Goal: Task Accomplishment & Management: Complete application form

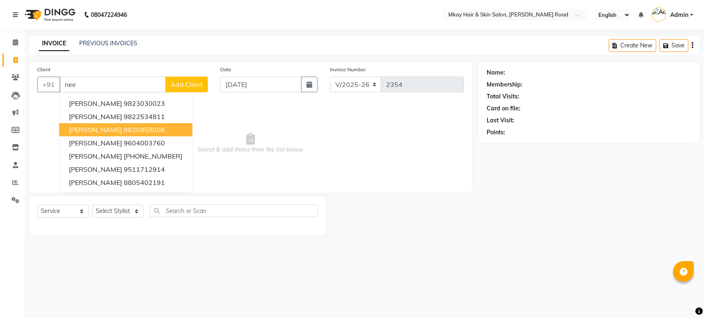
select select "5258"
select select "service"
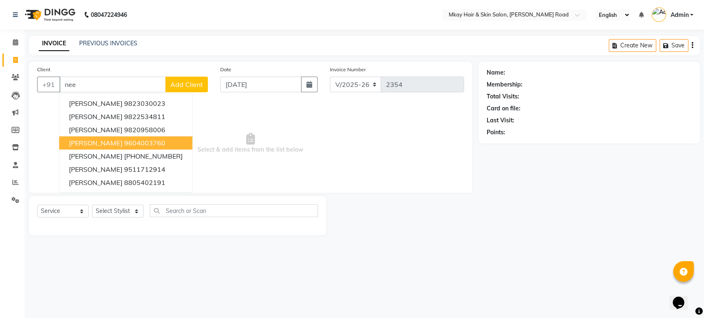
click at [127, 144] on ngb-highlight "9604003760" at bounding box center [144, 143] width 41 height 8
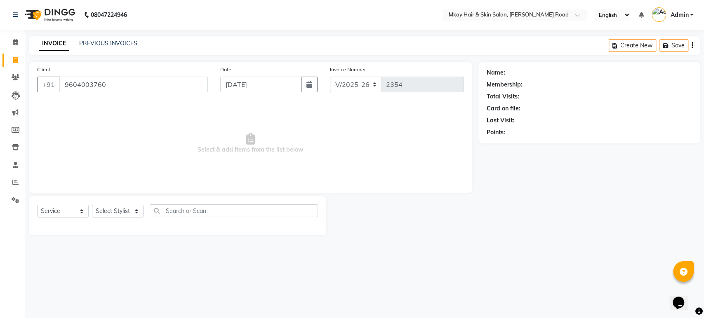
type input "9604003760"
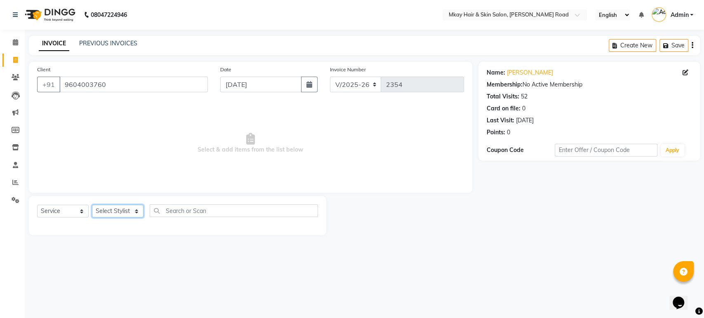
click at [113, 211] on select "Select Stylist [PERSON_NAME] Isha [PERSON_NAME] [PERSON_NAME] Shyam [PERSON_NAM…" at bounding box center [118, 211] width 52 height 13
select select "38227"
click at [92, 205] on select "Select Stylist [PERSON_NAME] Isha [PERSON_NAME] [PERSON_NAME] Shyam [PERSON_NAM…" at bounding box center [118, 211] width 52 height 13
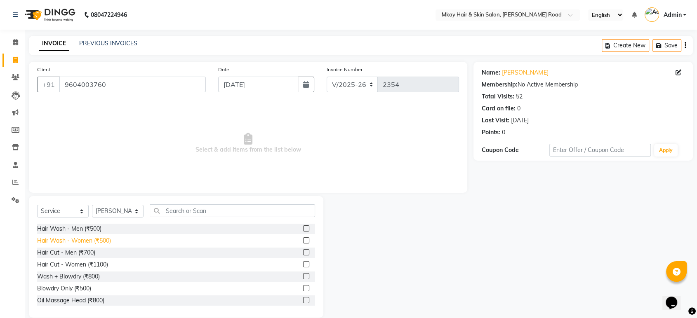
click at [89, 240] on div "Hair Wash - Women (₹500)" at bounding box center [74, 241] width 74 height 9
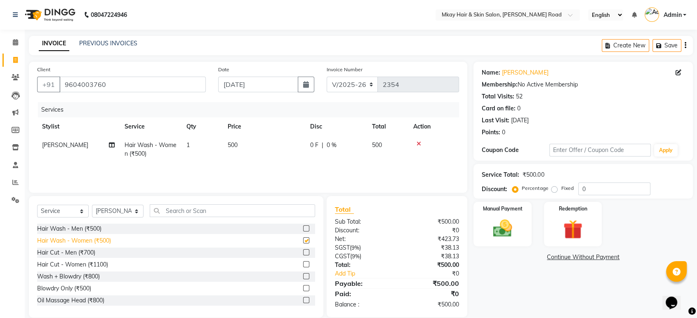
checkbox input "false"
click at [513, 219] on img at bounding box center [502, 228] width 32 height 23
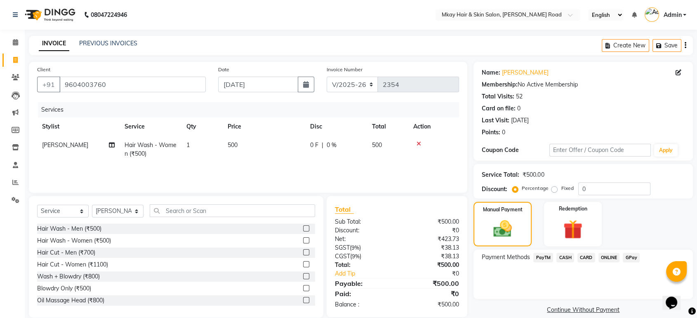
click at [564, 256] on span "CASH" at bounding box center [565, 257] width 18 height 9
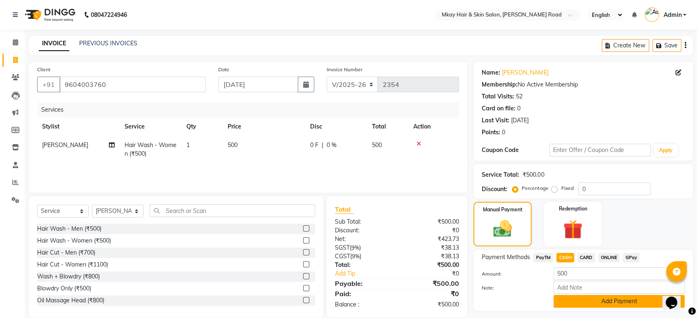
click at [571, 300] on button "Add Payment" at bounding box center [618, 301] width 131 height 13
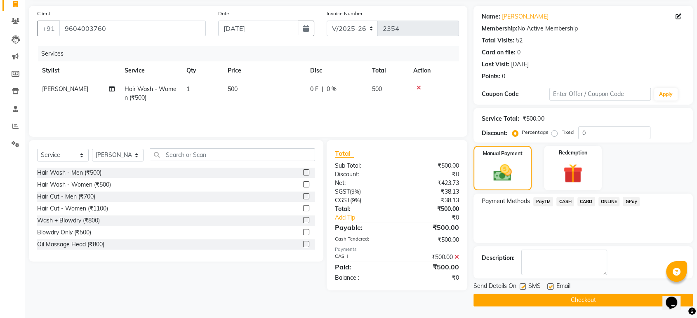
scroll to position [56, 0]
click at [521, 286] on label at bounding box center [523, 287] width 6 height 6
click at [521, 286] on input "checkbox" at bounding box center [522, 287] width 5 height 5
checkbox input "false"
click at [549, 285] on label at bounding box center [550, 287] width 6 height 6
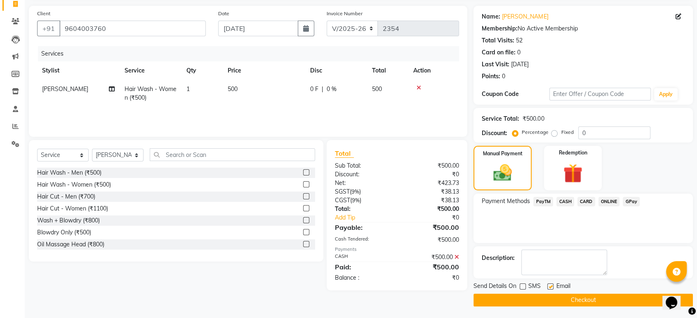
click at [549, 285] on input "checkbox" at bounding box center [549, 287] width 5 height 5
checkbox input "false"
click at [549, 298] on button "Checkout" at bounding box center [582, 300] width 219 height 13
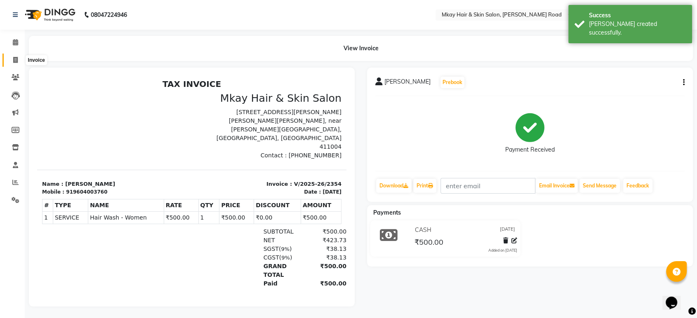
click at [16, 62] on icon at bounding box center [15, 60] width 5 height 6
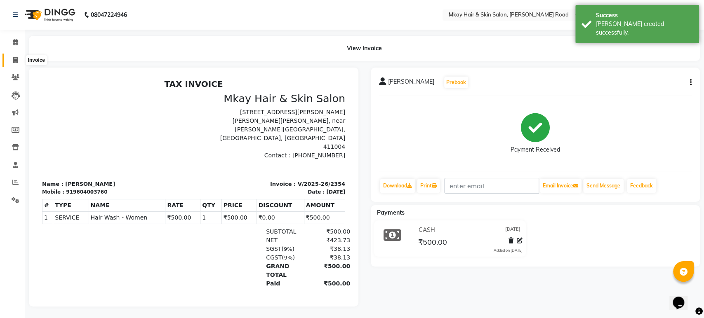
select select "5258"
select select "service"
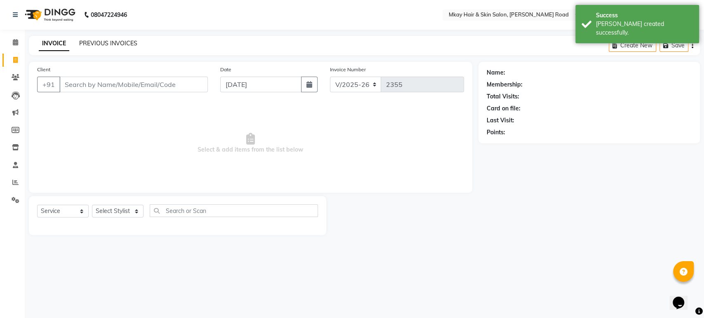
click at [94, 44] on link "PREVIOUS INVOICES" at bounding box center [108, 43] width 58 height 7
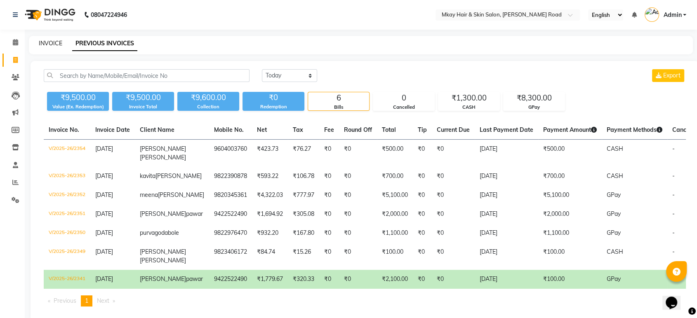
click at [50, 42] on link "INVOICE" at bounding box center [51, 43] width 24 height 7
select select "service"
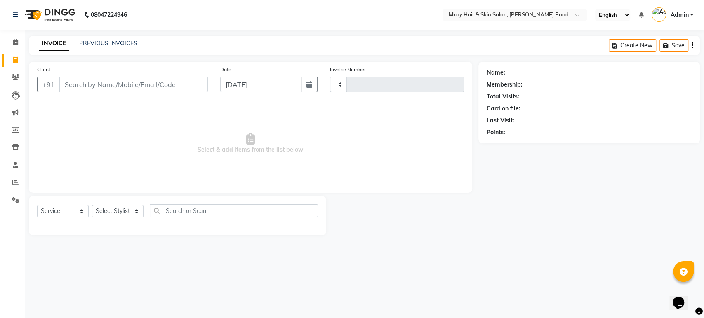
type input "2355"
select select "5258"
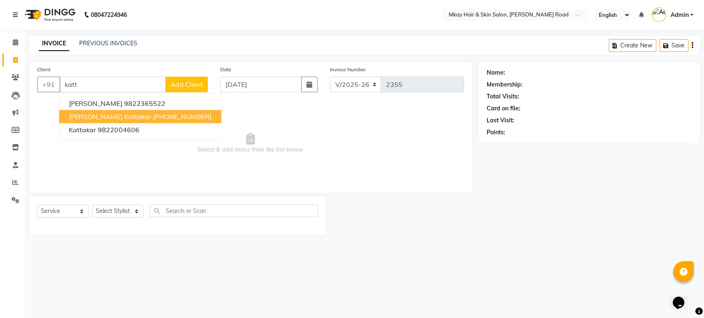
click at [153, 118] on ngb-highlight "[PHONE_NUMBER]" at bounding box center [182, 117] width 59 height 8
type input "98220046606"
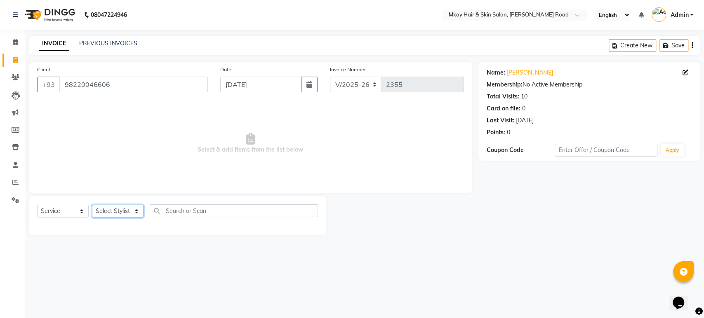
click at [116, 213] on select "Select Stylist [PERSON_NAME] Isha [PERSON_NAME] [PERSON_NAME] Shyam [PERSON_NAM…" at bounding box center [118, 211] width 52 height 13
select select "38226"
click at [92, 205] on select "Select Stylist [PERSON_NAME] Isha [PERSON_NAME] [PERSON_NAME] Shyam [PERSON_NAM…" at bounding box center [118, 211] width 52 height 13
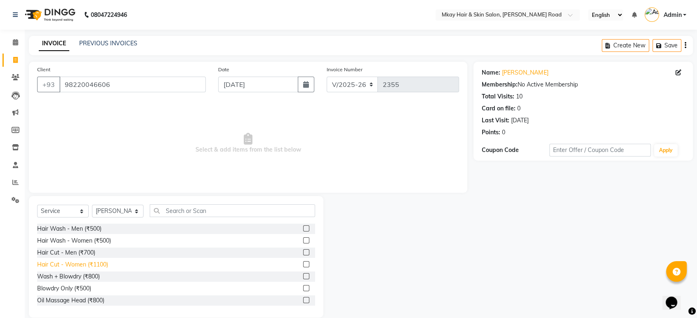
click at [94, 263] on div "Hair Cut - Women (₹1100)" at bounding box center [72, 265] width 71 height 9
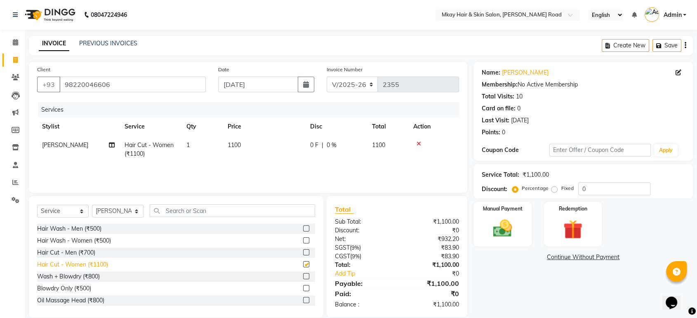
checkbox input "false"
click at [509, 230] on img at bounding box center [502, 228] width 32 height 23
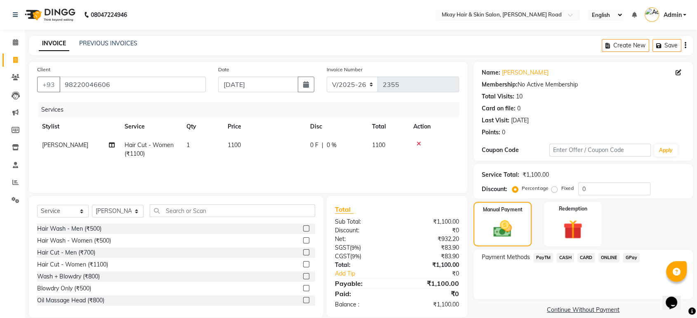
click at [579, 258] on span "CARD" at bounding box center [586, 257] width 18 height 9
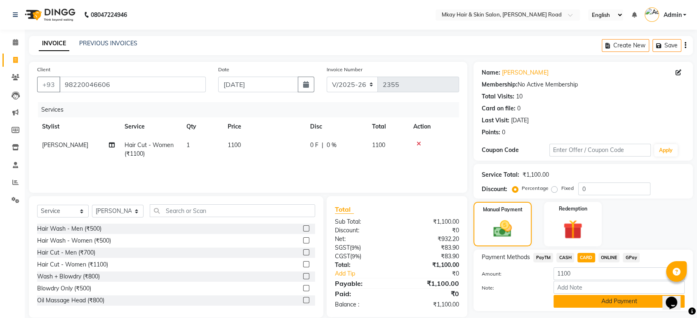
click at [586, 301] on button "Add Payment" at bounding box center [618, 301] width 131 height 13
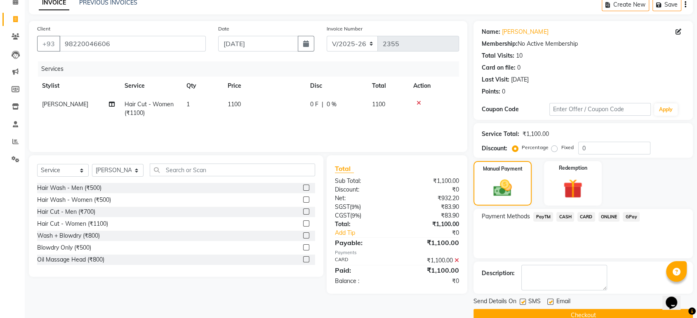
scroll to position [56, 0]
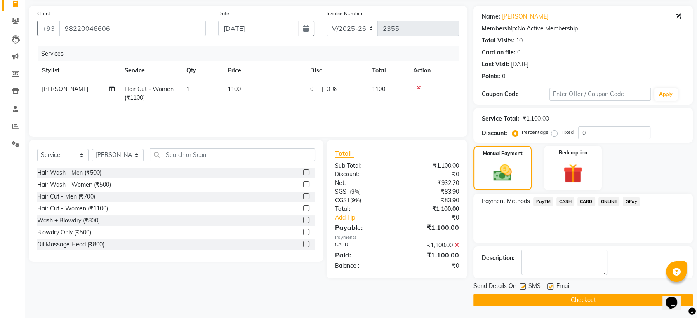
click at [525, 287] on label at bounding box center [523, 287] width 6 height 6
click at [525, 287] on input "checkbox" at bounding box center [522, 287] width 5 height 5
checkbox input "false"
click at [551, 285] on label at bounding box center [550, 287] width 6 height 6
click at [551, 285] on input "checkbox" at bounding box center [549, 287] width 5 height 5
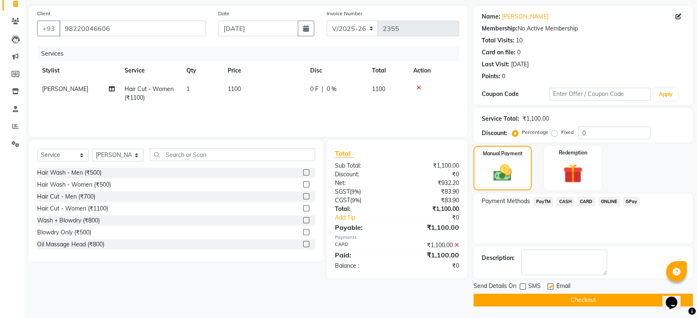
checkbox input "false"
click at [554, 303] on button "Checkout" at bounding box center [582, 300] width 219 height 13
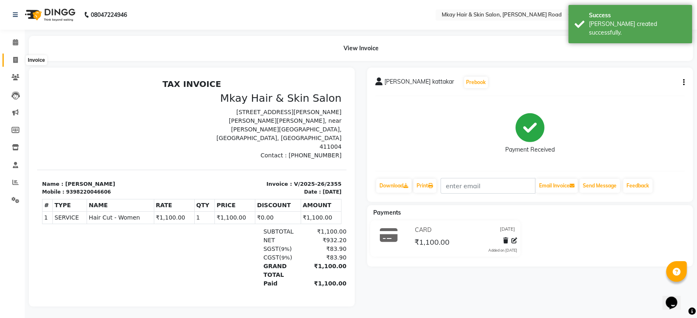
click at [12, 59] on span at bounding box center [15, 60] width 14 height 9
select select "service"
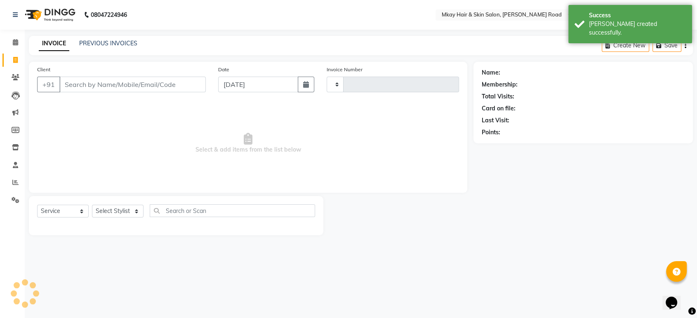
type input "2356"
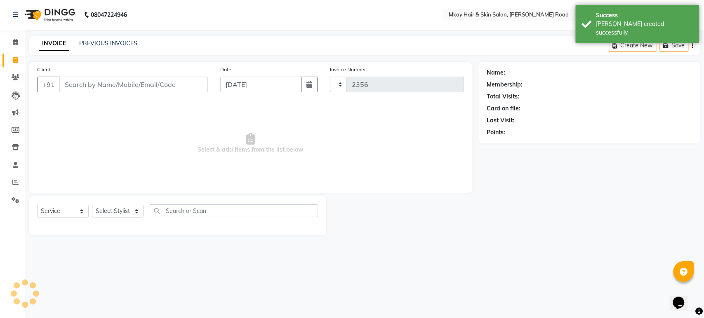
select select "5258"
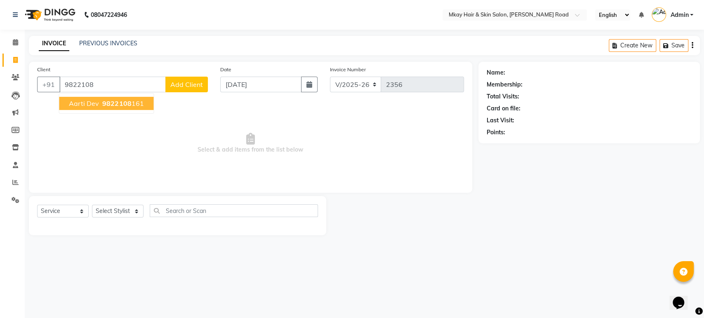
click at [98, 104] on button "aarti dev 9822108 161" at bounding box center [106, 103] width 94 height 13
type input "9822108161"
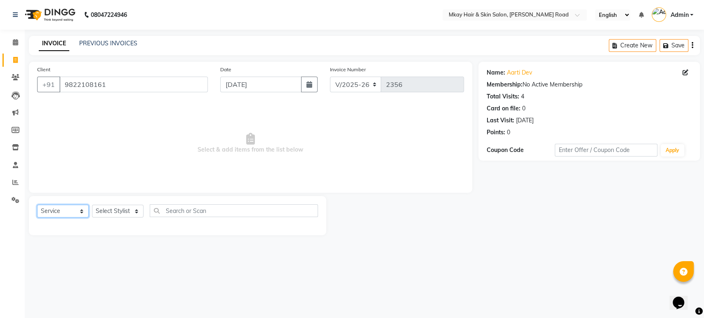
click at [46, 212] on select "Select Service Product Membership Package Voucher Prepaid Gift Card" at bounding box center [63, 211] width 52 height 13
click at [119, 208] on select "Select Stylist [PERSON_NAME] Isha [PERSON_NAME] [PERSON_NAME] Shyam [PERSON_NAM…" at bounding box center [118, 211] width 52 height 13
select select "38226"
click at [92, 205] on select "Select Stylist [PERSON_NAME] Isha [PERSON_NAME] [PERSON_NAME] Shyam [PERSON_NAM…" at bounding box center [118, 211] width 52 height 13
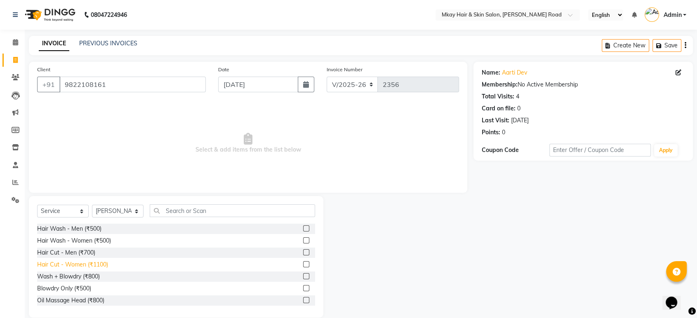
click at [96, 265] on div "Hair Cut - Women (₹1100)" at bounding box center [72, 265] width 71 height 9
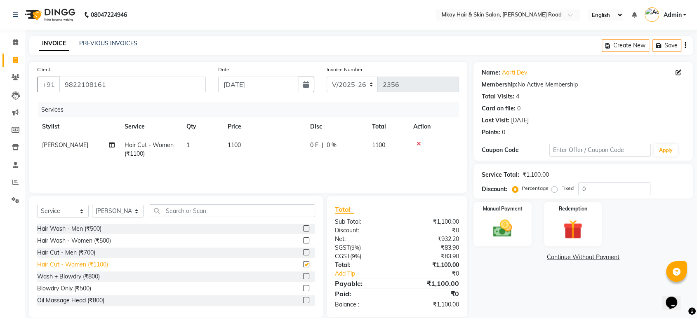
checkbox input "false"
click at [126, 212] on select "Select Stylist [PERSON_NAME] Isha [PERSON_NAME] [PERSON_NAME] Shyam [PERSON_NAM…" at bounding box center [118, 211] width 52 height 13
select select "38227"
click at [92, 205] on select "Select Stylist [PERSON_NAME] Isha [PERSON_NAME] [PERSON_NAME] Shyam [PERSON_NAM…" at bounding box center [118, 211] width 52 height 13
click at [178, 212] on input "text" at bounding box center [232, 211] width 165 height 13
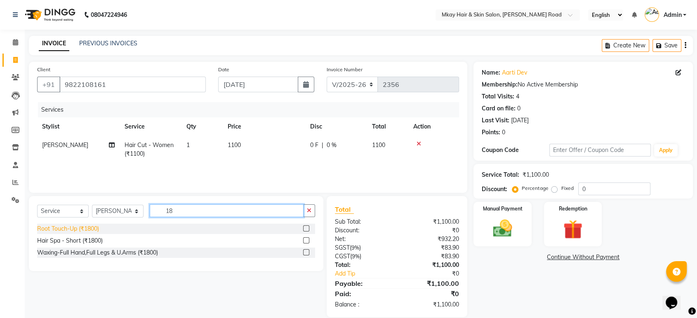
type input "18"
click at [89, 226] on div "Root Touch-Up (₹1800)" at bounding box center [68, 229] width 62 height 9
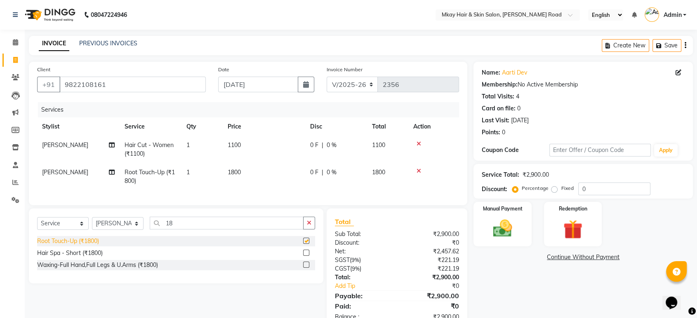
checkbox input "false"
click at [505, 232] on img at bounding box center [502, 228] width 32 height 23
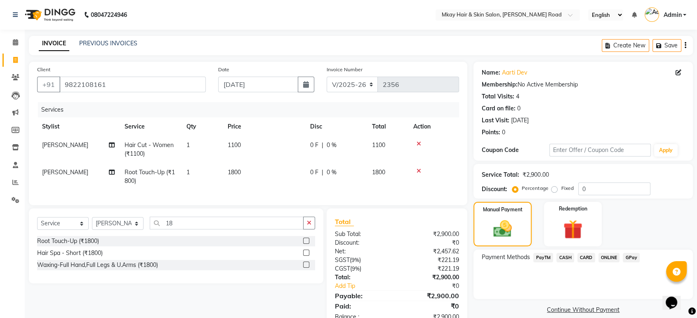
click at [564, 259] on span "CASH" at bounding box center [565, 257] width 18 height 9
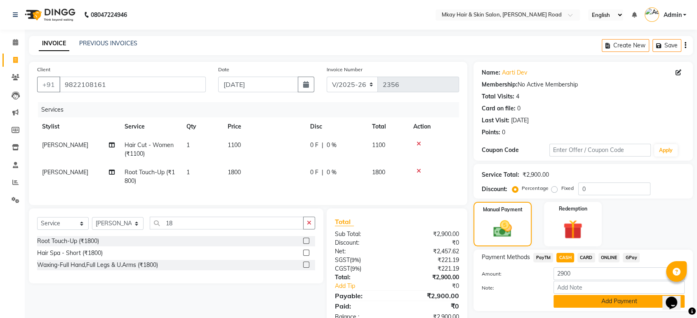
click at [579, 303] on button "Add Payment" at bounding box center [618, 301] width 131 height 13
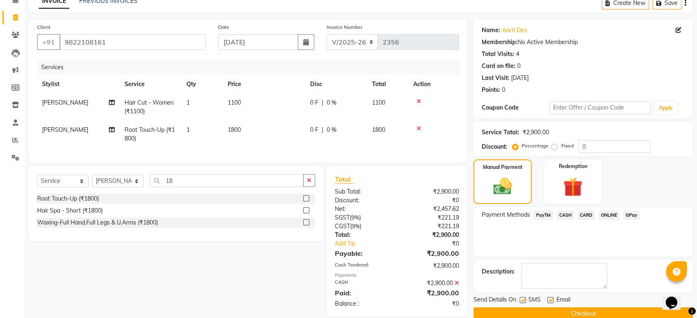
scroll to position [59, 0]
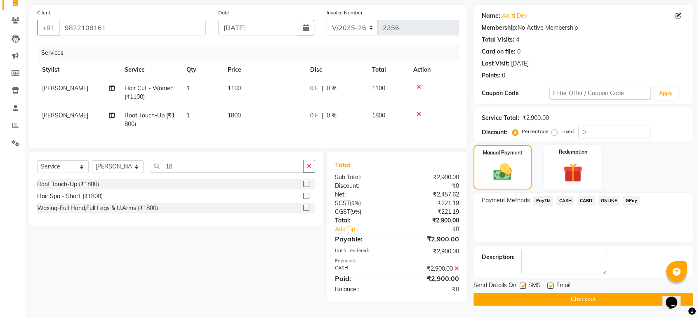
click at [521, 285] on label at bounding box center [523, 286] width 6 height 6
click at [521, 285] on input "checkbox" at bounding box center [522, 286] width 5 height 5
checkbox input "false"
click at [553, 284] on label at bounding box center [550, 286] width 6 height 6
click at [553, 284] on input "checkbox" at bounding box center [549, 286] width 5 height 5
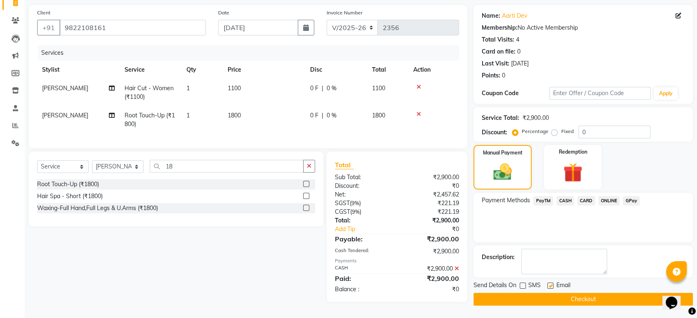
checkbox input "false"
click at [553, 294] on button "Checkout" at bounding box center [582, 299] width 219 height 13
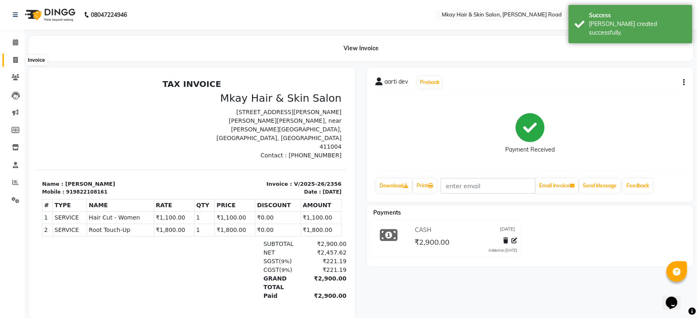
click at [19, 59] on span at bounding box center [15, 60] width 14 height 9
select select "5258"
select select "service"
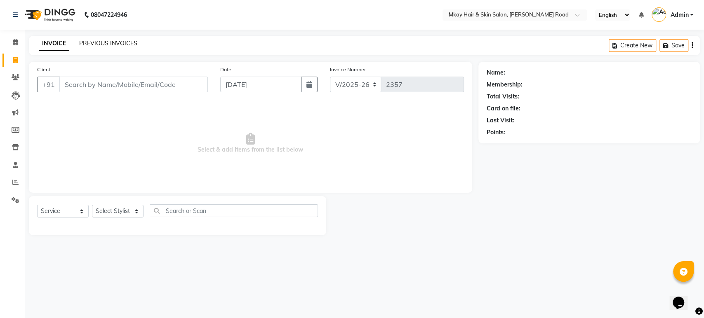
click at [92, 43] on link "PREVIOUS INVOICES" at bounding box center [108, 43] width 58 height 7
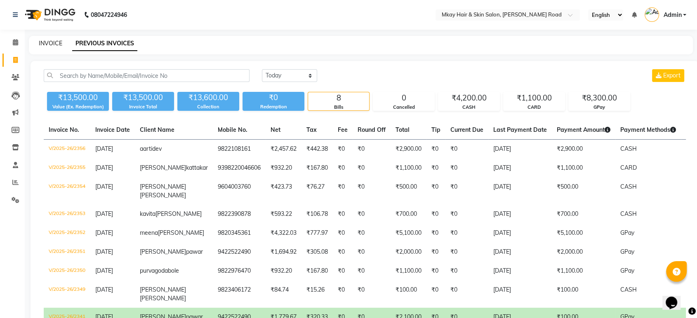
click at [45, 41] on link "INVOICE" at bounding box center [51, 43] width 24 height 7
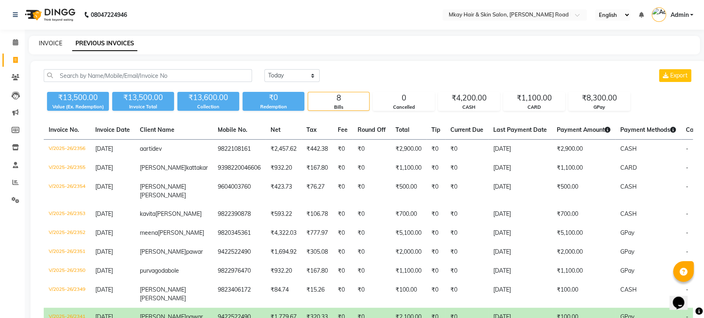
select select "5258"
select select "service"
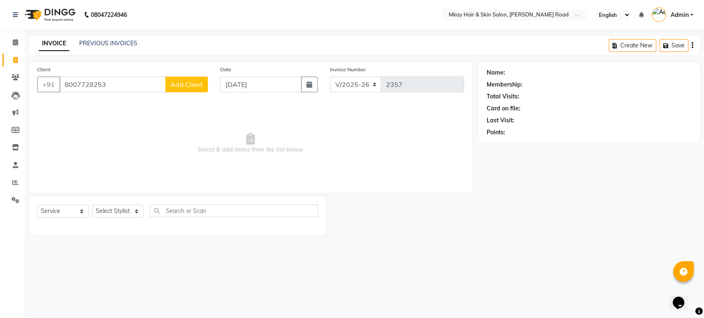
type input "8007728253"
click at [188, 86] on span "Add Client" at bounding box center [186, 84] width 33 height 8
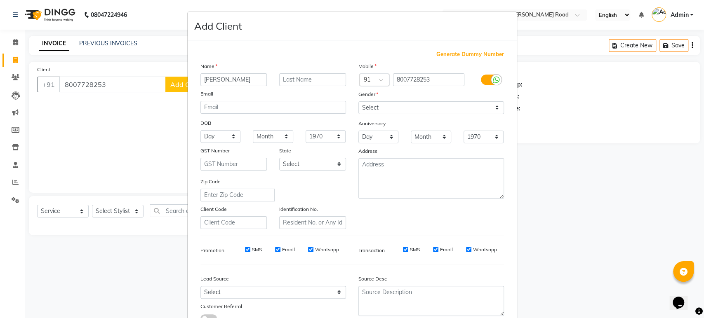
type input "[PERSON_NAME]"
click at [283, 79] on input "text" at bounding box center [312, 79] width 67 height 13
type input "[PERSON_NAME]"
click at [389, 111] on select "Select [DEMOGRAPHIC_DATA] [DEMOGRAPHIC_DATA] Other Prefer Not To Say" at bounding box center [431, 107] width 146 height 13
click at [358, 101] on select "Select [DEMOGRAPHIC_DATA] [DEMOGRAPHIC_DATA] Other Prefer Not To Say" at bounding box center [431, 107] width 146 height 13
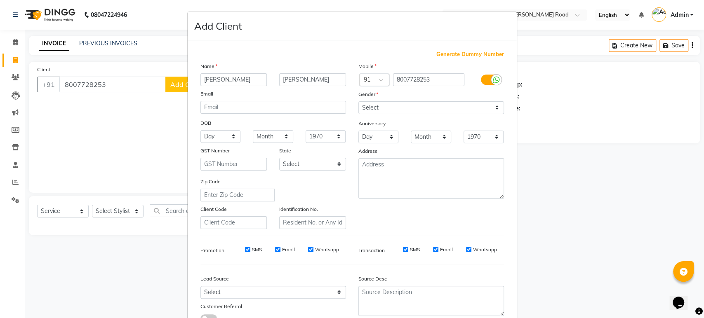
click at [539, 234] on ngb-modal-window "Add Client Generate Dummy Number Name [PERSON_NAME] Email DOB Day 01 02 03 04 0…" at bounding box center [352, 159] width 704 height 318
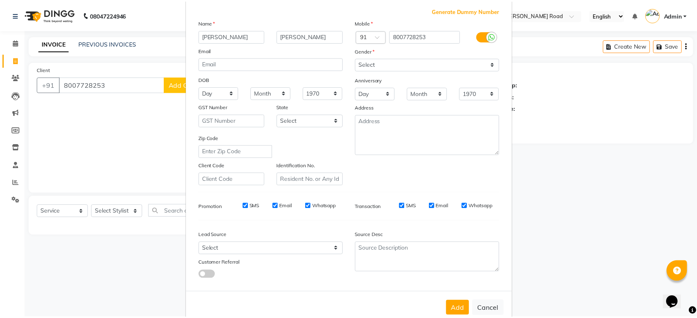
scroll to position [60, 0]
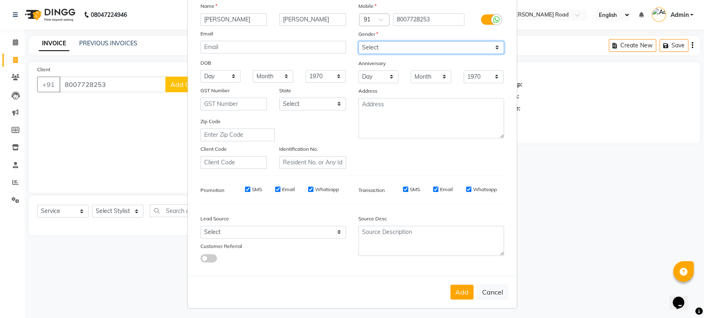
click at [369, 49] on select "Select [DEMOGRAPHIC_DATA] [DEMOGRAPHIC_DATA] Other Prefer Not To Say" at bounding box center [431, 47] width 146 height 13
select select "[DEMOGRAPHIC_DATA]"
click at [358, 41] on select "Select [DEMOGRAPHIC_DATA] [DEMOGRAPHIC_DATA] Other Prefer Not To Say" at bounding box center [431, 47] width 146 height 13
click at [461, 293] on button "Add" at bounding box center [461, 292] width 23 height 15
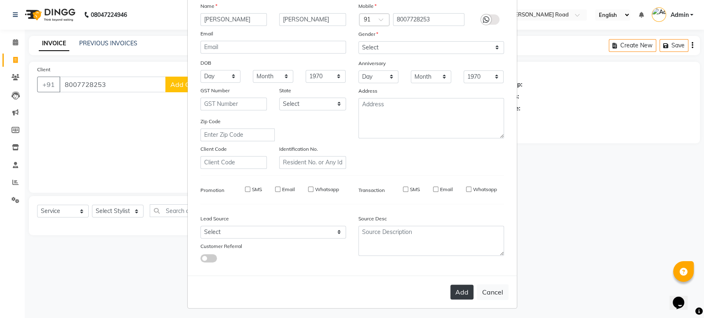
select select
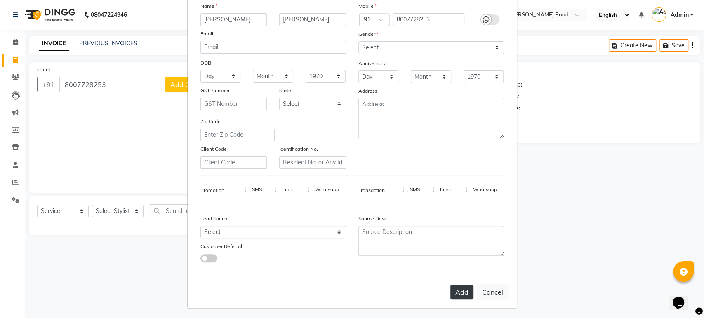
select select
checkbox input "false"
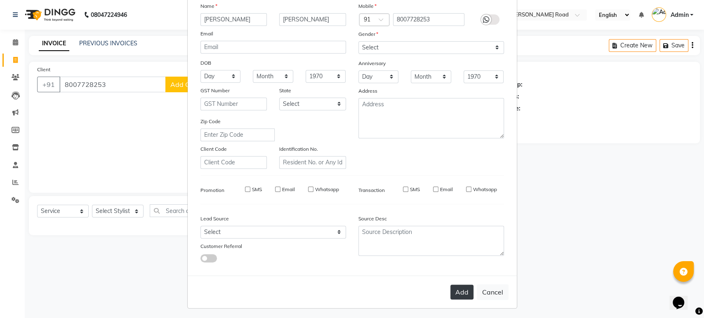
checkbox input "false"
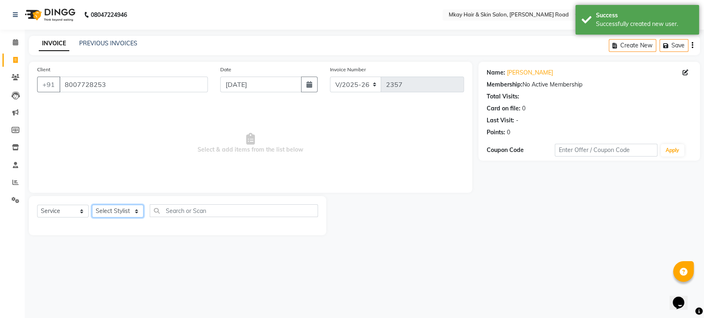
click at [108, 211] on select "Select Stylist [PERSON_NAME] Isha [PERSON_NAME] [PERSON_NAME] Shyam [PERSON_NAM…" at bounding box center [118, 211] width 52 height 13
select select "38226"
click at [92, 205] on select "Select Stylist [PERSON_NAME] Isha [PERSON_NAME] [PERSON_NAME] Shyam [PERSON_NAM…" at bounding box center [118, 211] width 52 height 13
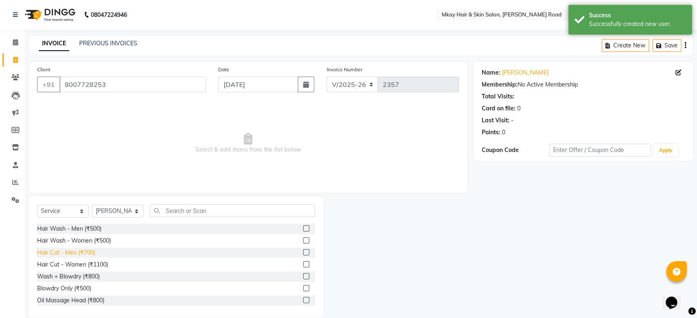
click at [85, 250] on div "Hair Cut - Men (₹700)" at bounding box center [66, 253] width 58 height 9
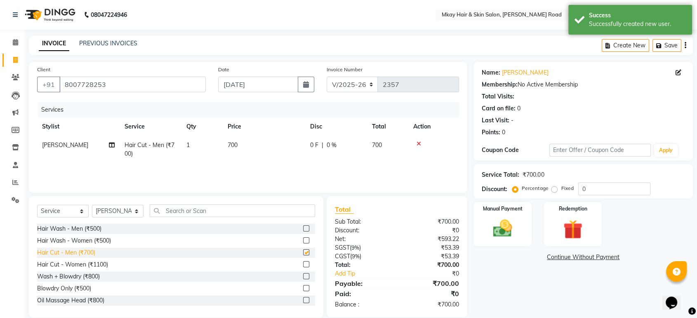
checkbox input "false"
click at [121, 213] on select "Select Stylist [PERSON_NAME] Isha [PERSON_NAME] [PERSON_NAME] Shyam [PERSON_NAM…" at bounding box center [118, 211] width 52 height 13
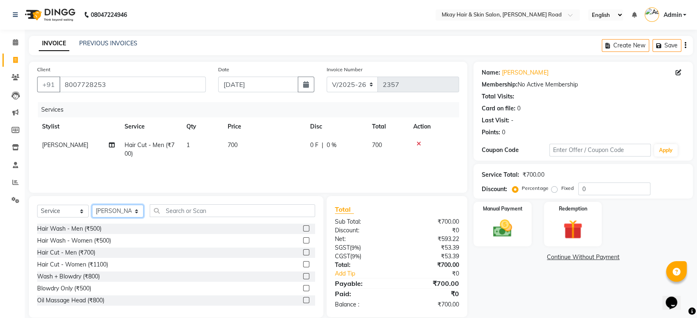
select select "86430"
click at [92, 205] on select "Select Stylist [PERSON_NAME] Isha [PERSON_NAME] [PERSON_NAME] Shyam [PERSON_NAM…" at bounding box center [118, 211] width 52 height 13
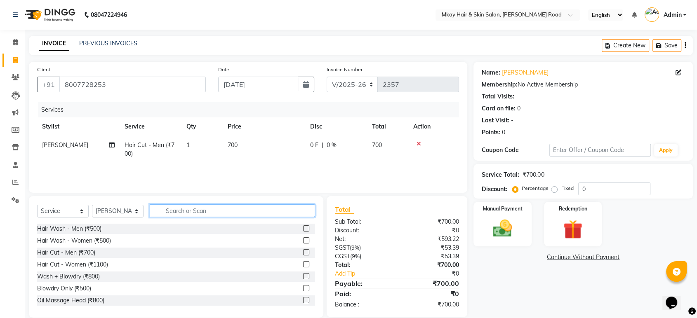
click at [175, 212] on input "text" at bounding box center [232, 211] width 165 height 13
type input "2000"
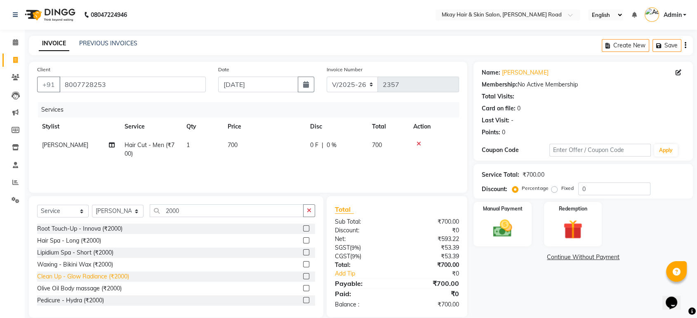
click at [92, 274] on div "Clean Up - Glow Radiance (₹2000)" at bounding box center [83, 277] width 92 height 9
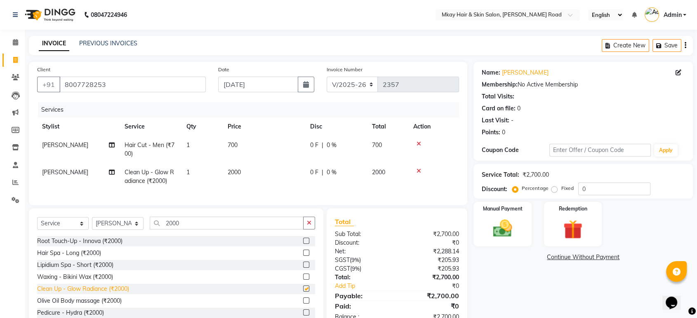
checkbox input "false"
click at [499, 239] on img at bounding box center [502, 228] width 32 height 23
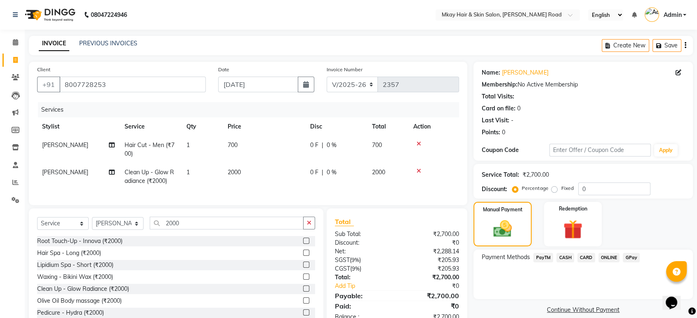
click at [628, 258] on span "GPay" at bounding box center [631, 257] width 17 height 9
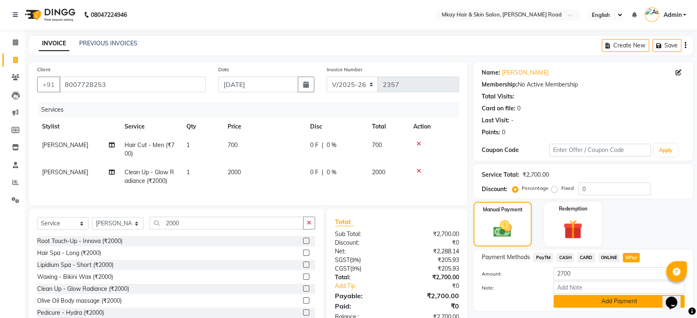
click at [633, 301] on button "Add Payment" at bounding box center [618, 301] width 131 height 13
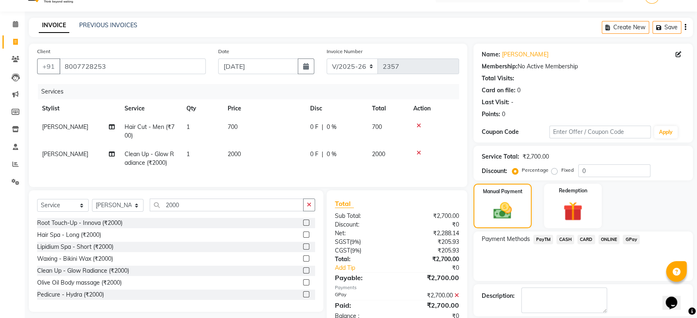
scroll to position [56, 0]
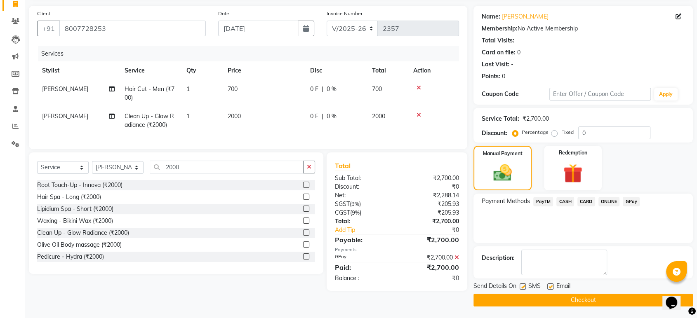
click at [522, 284] on label at bounding box center [523, 287] width 6 height 6
click at [522, 285] on input "checkbox" at bounding box center [522, 287] width 5 height 5
checkbox input "false"
click at [548, 287] on label at bounding box center [550, 287] width 6 height 6
click at [548, 287] on input "checkbox" at bounding box center [549, 287] width 5 height 5
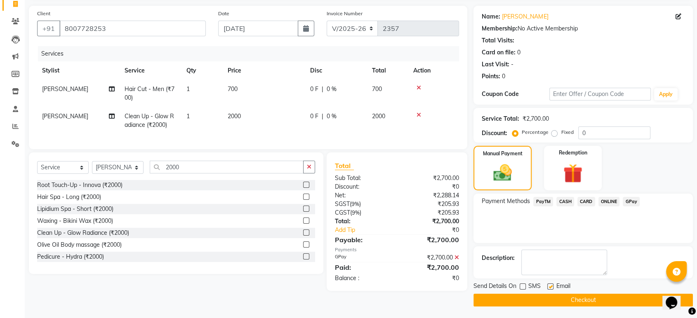
checkbox input "false"
click at [551, 303] on button "Checkout" at bounding box center [582, 300] width 219 height 13
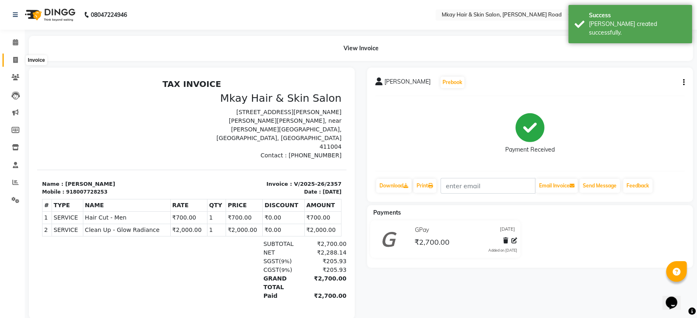
click at [13, 59] on icon at bounding box center [15, 60] width 5 height 6
select select "5258"
select select "service"
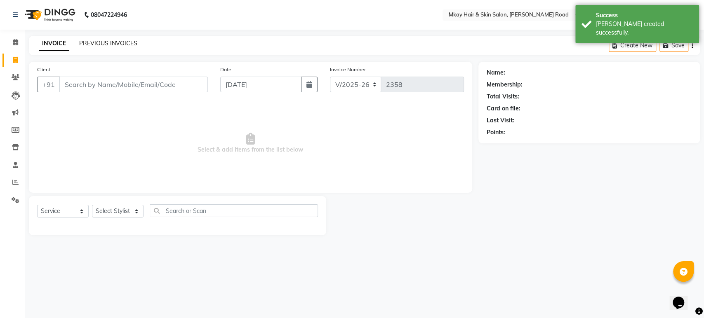
click at [121, 43] on link "PREVIOUS INVOICES" at bounding box center [108, 43] width 58 height 7
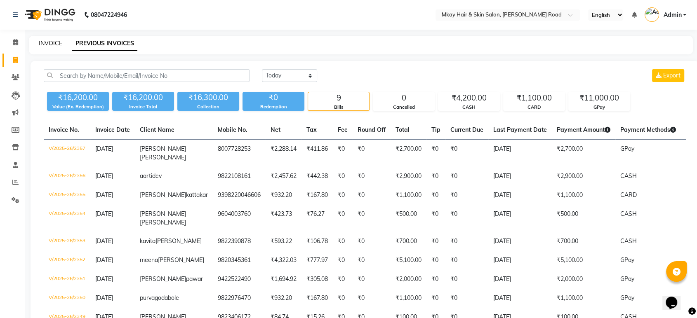
click at [53, 43] on link "INVOICE" at bounding box center [51, 43] width 24 height 7
select select "5258"
select select "service"
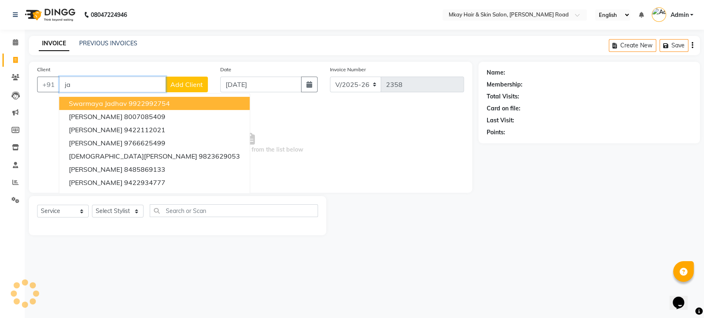
type input "j"
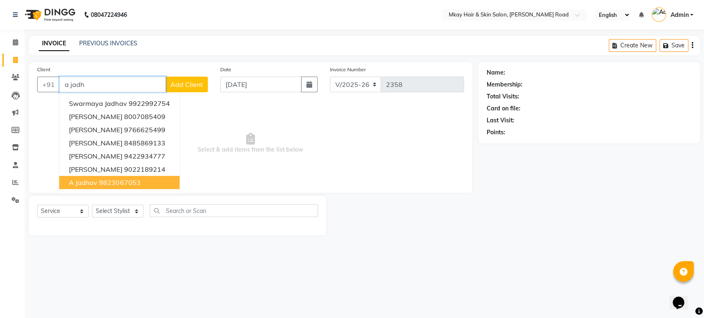
click at [102, 184] on ngb-highlight "9823067053" at bounding box center [119, 183] width 41 height 8
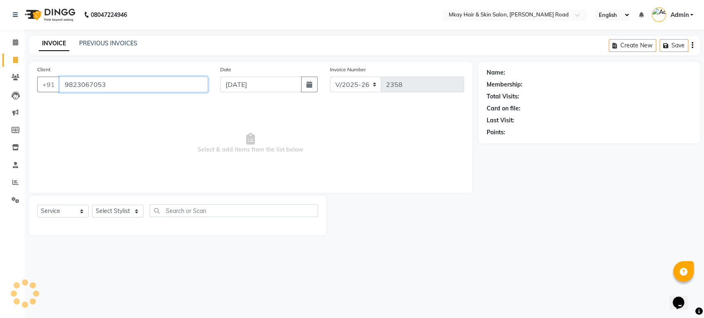
type input "9823067053"
